Goal: Find specific fact: Find specific fact

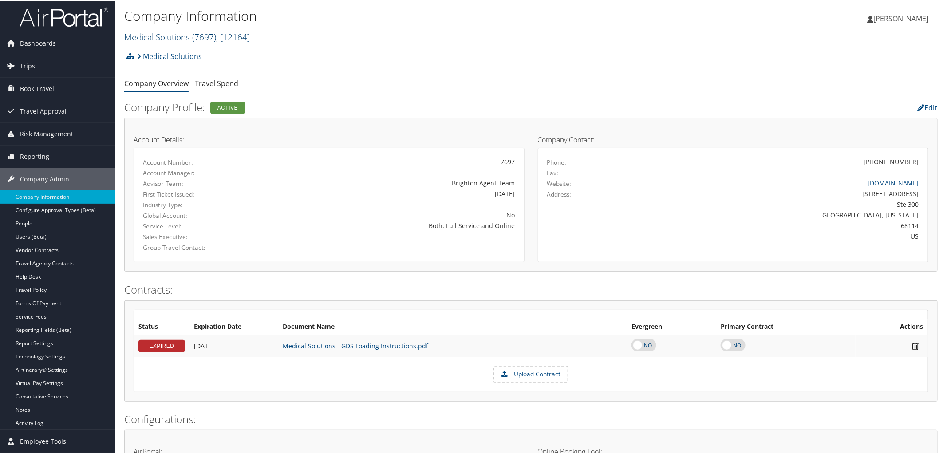
click at [154, 30] on link "Medical Solutions ( 7697 ) , [ 12164 ]" at bounding box center [187, 36] width 126 height 12
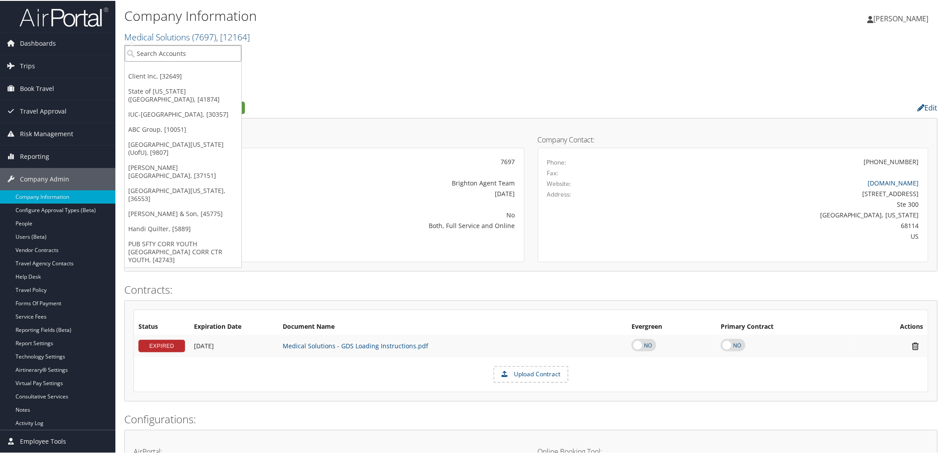
click at [157, 49] on input "search" at bounding box center [183, 52] width 117 height 16
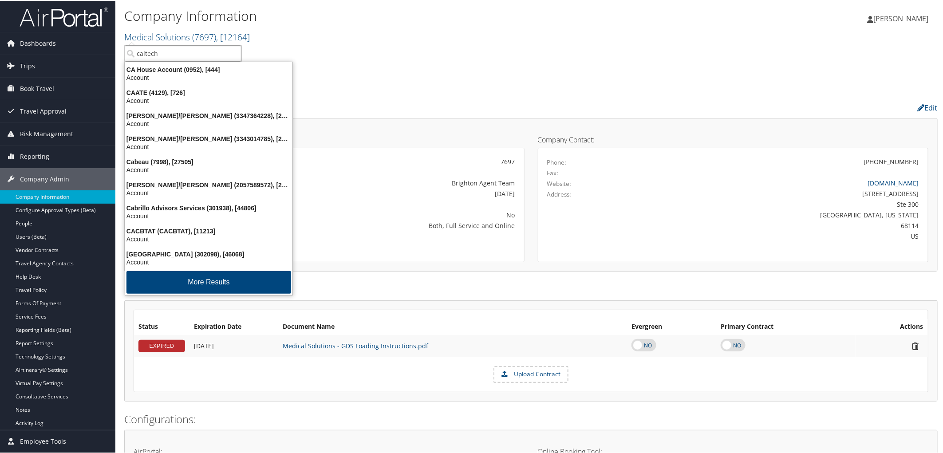
type input "caltech"
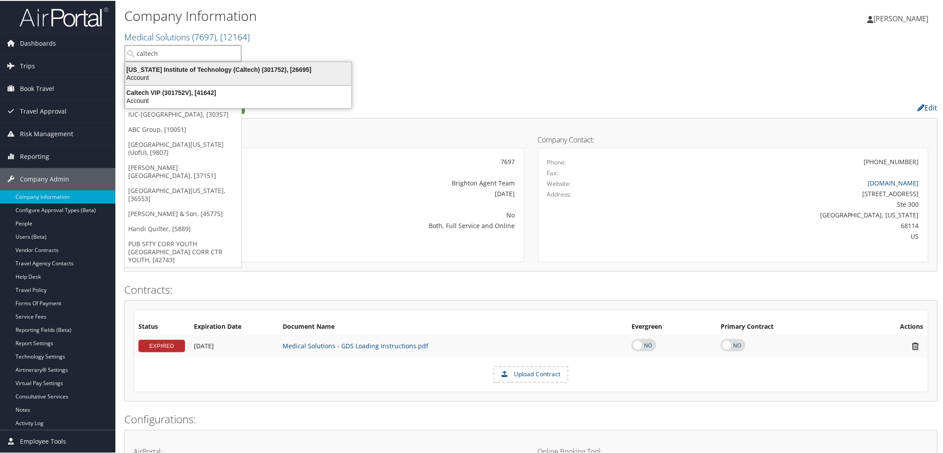
click at [192, 70] on div "California Institute of Technology (Caltech) (301752), [26695]" at bounding box center [238, 69] width 237 height 8
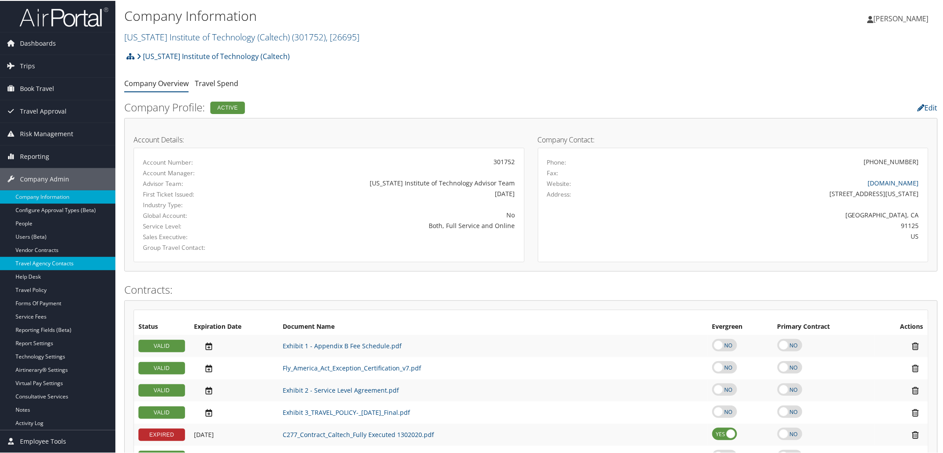
click at [32, 259] on link "Travel Agency Contacts" at bounding box center [57, 262] width 115 height 13
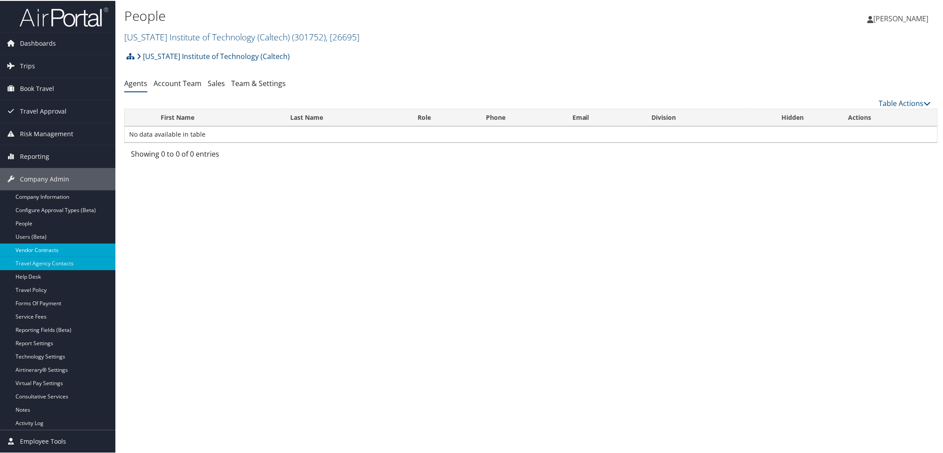
click at [38, 249] on link "Vendor Contracts" at bounding box center [57, 249] width 115 height 13
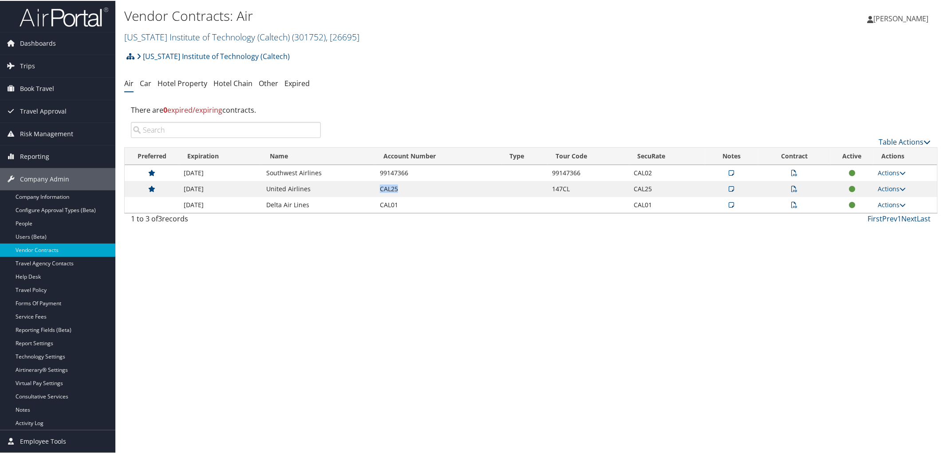
drag, startPoint x: 379, startPoint y: 188, endPoint x: 398, endPoint y: 190, distance: 19.6
click at [398, 190] on td "CAL25" at bounding box center [438, 188] width 126 height 16
copy td "CAL25"
